Goal: Task Accomplishment & Management: Complete application form

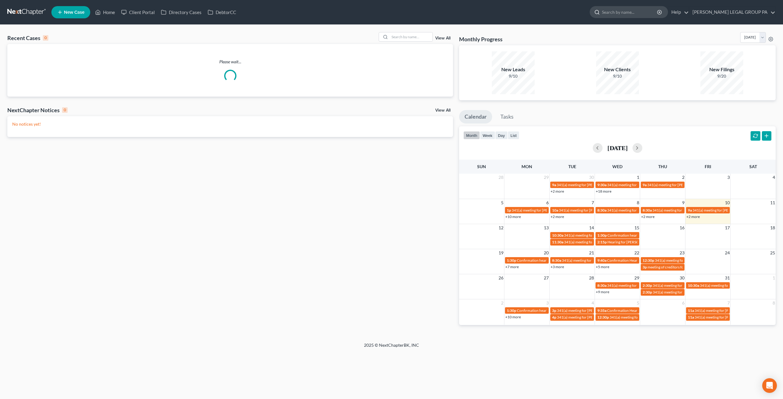
click at [638, 10] on input "search" at bounding box center [630, 11] width 56 height 11
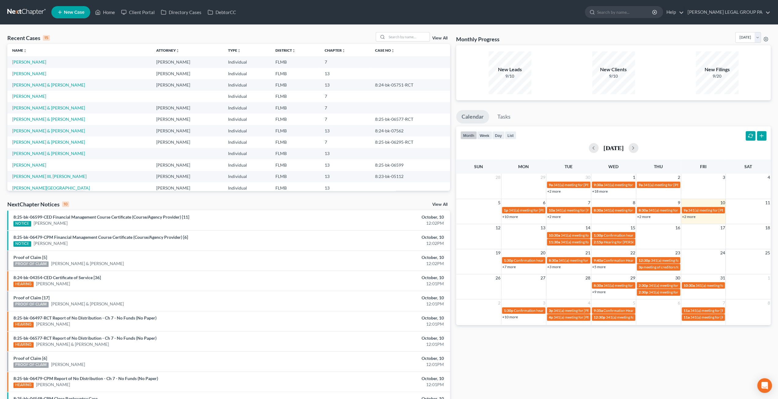
click at [68, 15] on span "New Case" at bounding box center [74, 12] width 20 height 5
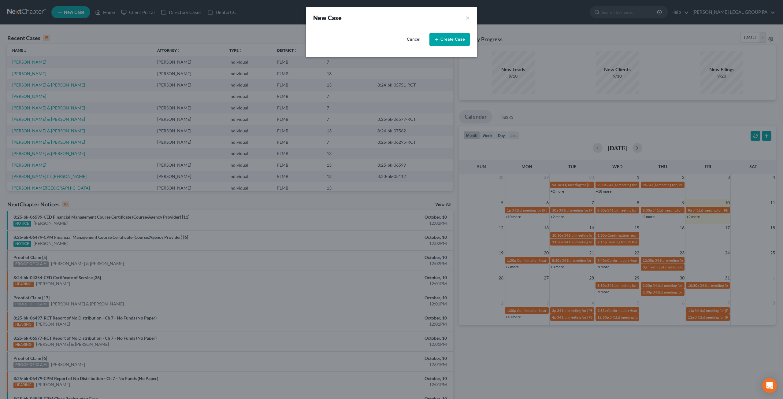
select select "15"
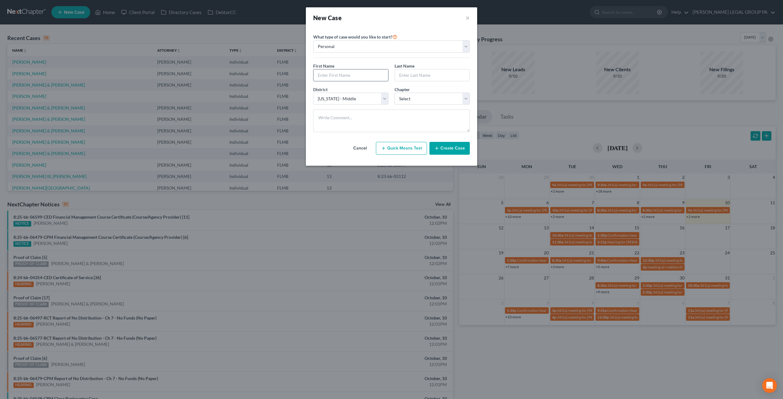
click at [363, 74] on input "text" at bounding box center [350, 75] width 75 height 12
type input "Duane"
click at [406, 75] on input "text" at bounding box center [432, 75] width 75 height 12
type input "Miller"
click at [418, 101] on select "Select 7 11 12 13" at bounding box center [431, 99] width 75 height 12
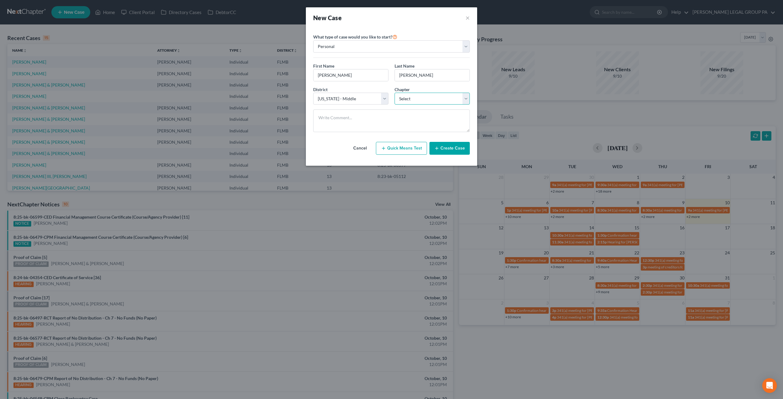
select select "3"
click at [394, 93] on select "Select 7 11 12 13" at bounding box center [431, 99] width 75 height 12
click at [447, 149] on button "Create Case" at bounding box center [449, 148] width 40 height 13
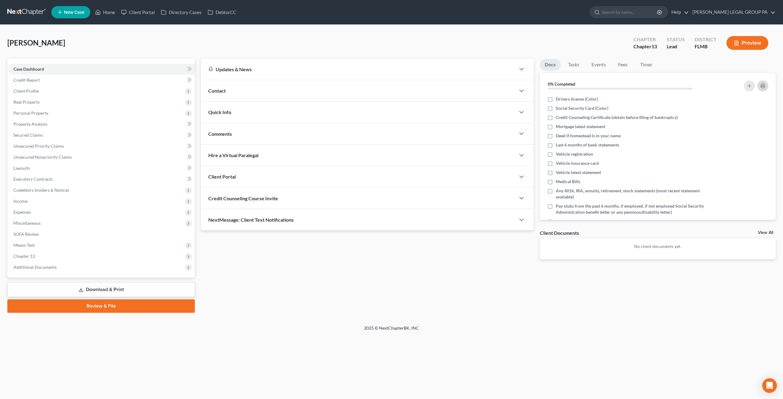
click at [762, 87] on icon "button" at bounding box center [762, 85] width 5 height 5
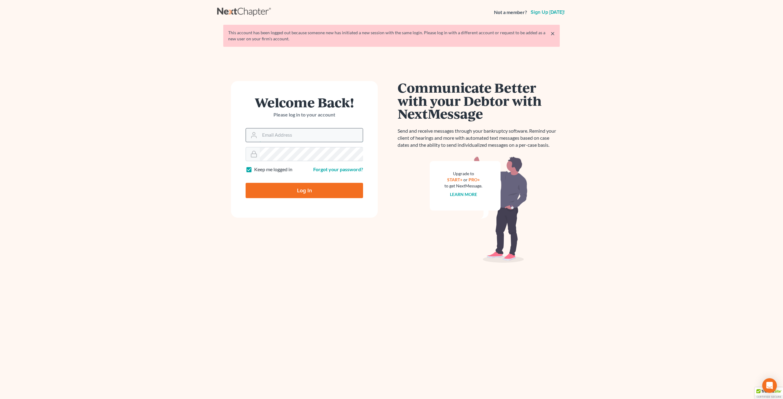
click at [275, 130] on input "Email Address" at bounding box center [311, 134] width 103 height 13
type input "[EMAIL_ADDRESS][DOMAIN_NAME]"
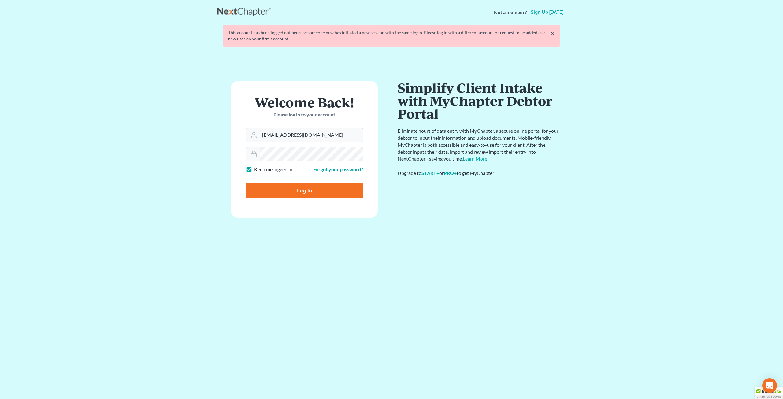
click at [245, 183] on input "Log In" at bounding box center [303, 190] width 117 height 15
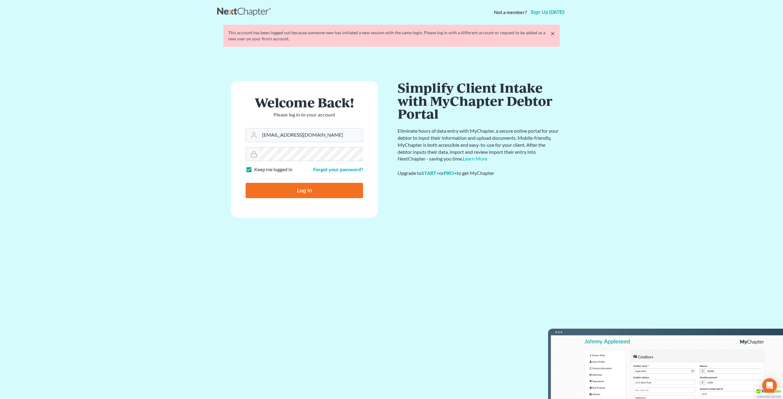
type input "Thinking..."
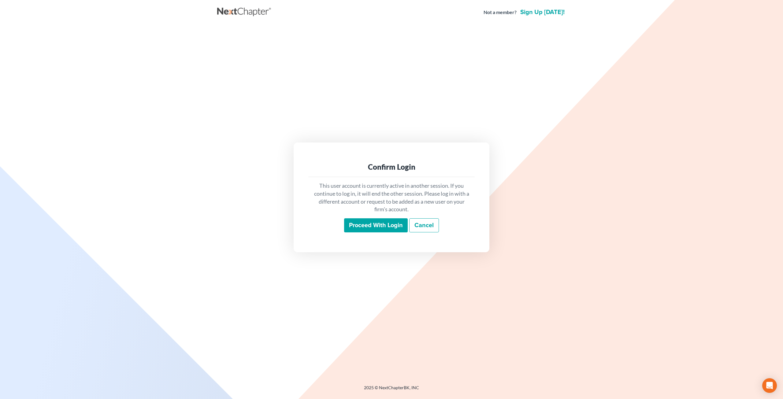
click at [356, 226] on input "Proceed with login" at bounding box center [376, 225] width 64 height 14
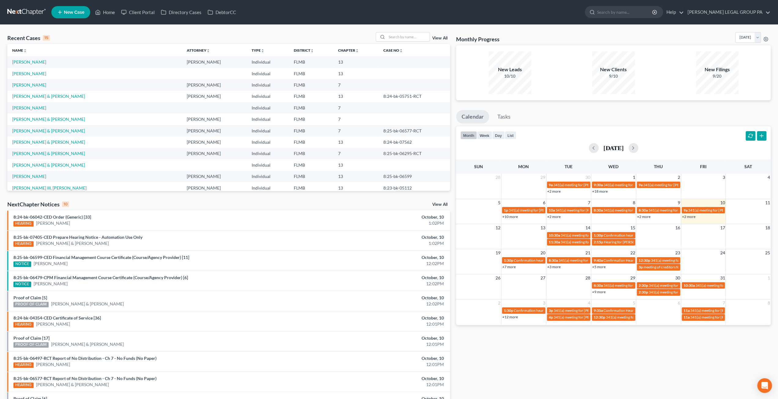
click at [82, 11] on span "New Case" at bounding box center [74, 12] width 20 height 5
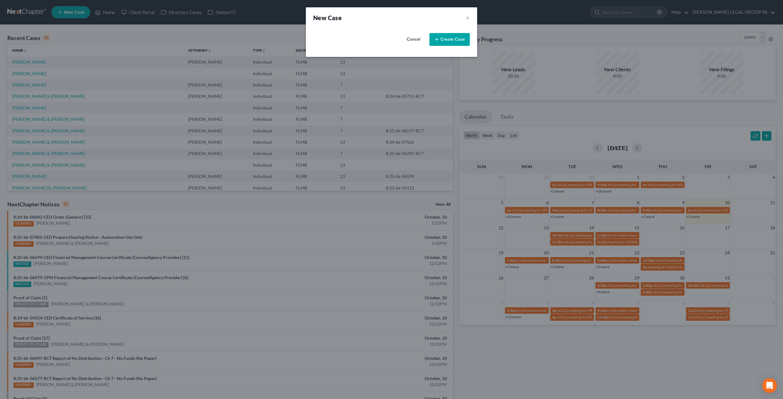
select select "15"
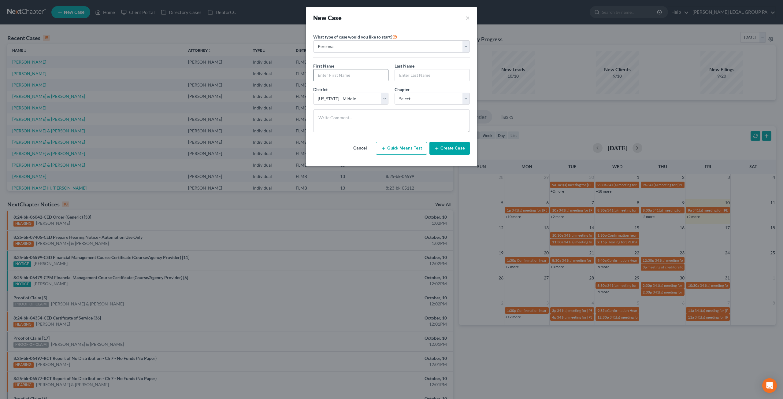
click at [358, 75] on input "text" at bounding box center [350, 75] width 75 height 12
type input "[PERSON_NAME]"
click at [429, 72] on input "text" at bounding box center [432, 75] width 75 height 12
type input "[PERSON_NAME]"
click at [445, 149] on button "Create Case" at bounding box center [449, 148] width 40 height 13
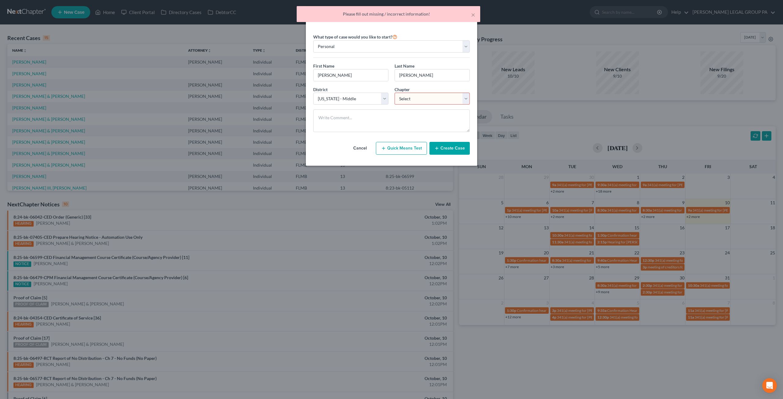
click at [415, 104] on select "Select 7 11 12 13" at bounding box center [431, 99] width 75 height 12
select select "0"
click at [394, 93] on select "Select 7 11 12 13" at bounding box center [431, 99] width 75 height 12
click at [447, 146] on button "Create Case" at bounding box center [449, 148] width 40 height 13
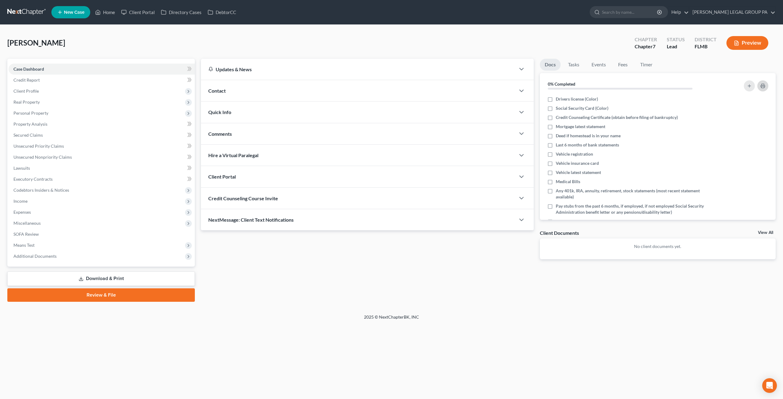
click at [764, 86] on rect "button" at bounding box center [762, 87] width 2 height 2
